Goal: Transaction & Acquisition: Purchase product/service

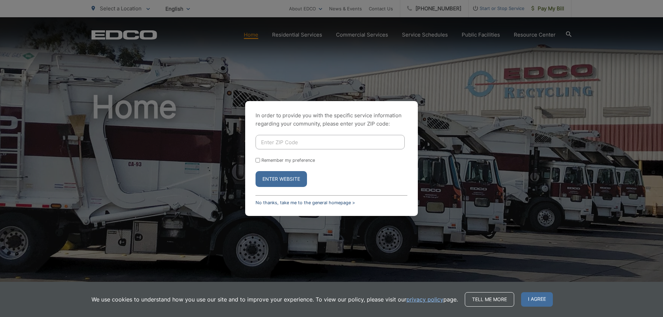
click at [272, 201] on link "No thanks, take me to the general homepage >" at bounding box center [305, 202] width 99 height 5
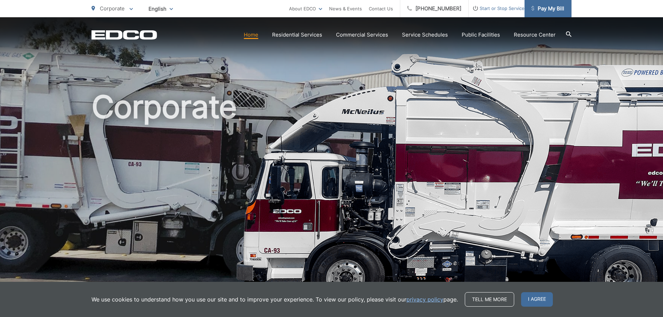
click at [547, 9] on span "Pay My Bill" at bounding box center [548, 8] width 33 height 8
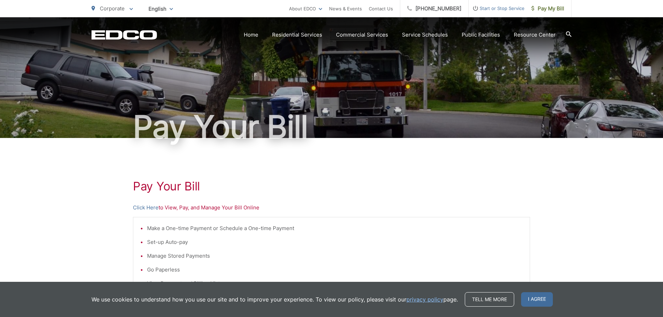
click at [149, 203] on div "Pay Your Bill Click Here to View, Pay, and Manage Your Bill Online Make a One-t…" at bounding box center [331, 293] width 397 height 310
click at [146, 205] on link "Click Here" at bounding box center [146, 208] width 26 height 8
